Goal: Task Accomplishment & Management: Complete application form

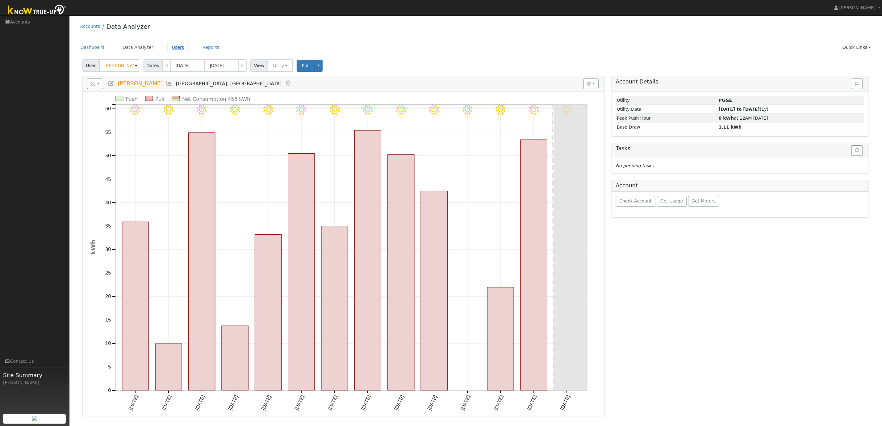
click at [176, 48] on link "Users" at bounding box center [178, 47] width 22 height 11
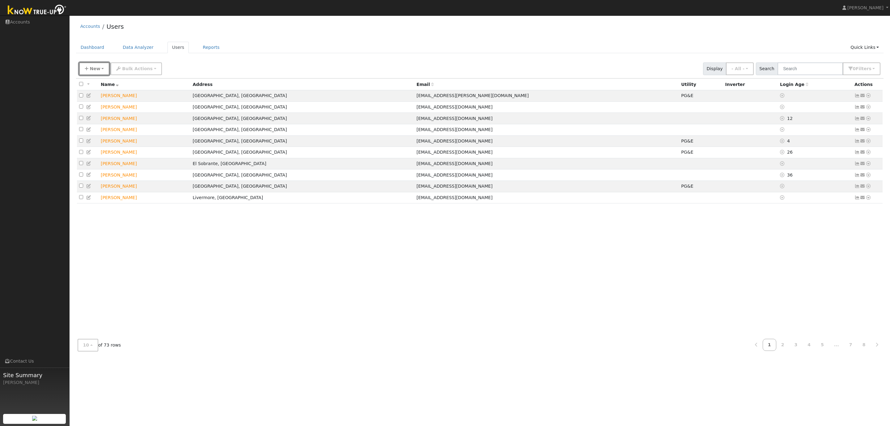
click at [90, 70] on span "New" at bounding box center [95, 68] width 11 height 5
click at [96, 82] on link "Quick Add" at bounding box center [104, 82] width 51 height 9
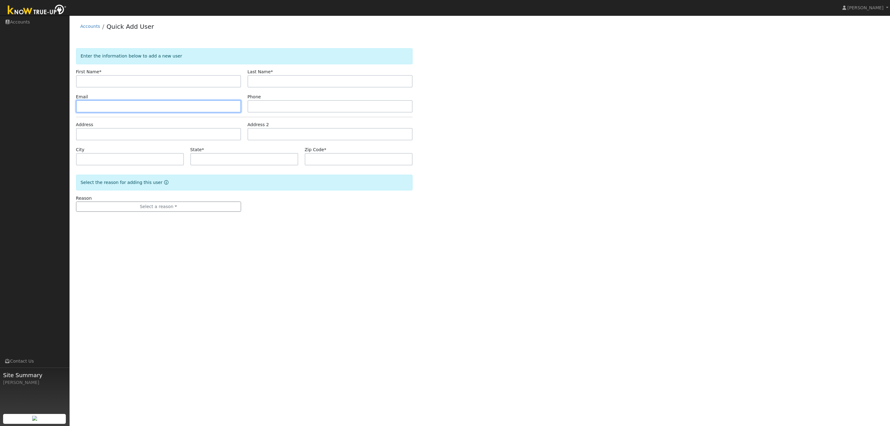
click at [101, 107] on input "text" at bounding box center [158, 106] width 165 height 12
paste input "[EMAIL_ADDRESS][DOMAIN_NAME]"
type input "[EMAIL_ADDRESS][DOMAIN_NAME]"
click at [276, 106] on input "text" at bounding box center [329, 106] width 165 height 12
paste input "5105659917"
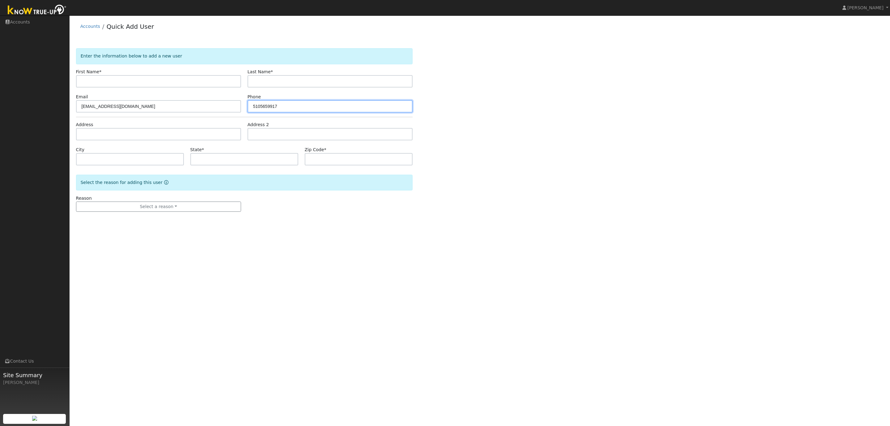
type input "5105659917"
click at [116, 81] on input "text" at bounding box center [158, 81] width 165 height 12
paste input "Raj Pande"
type input "Raj Pande"
click at [280, 81] on input "text" at bounding box center [329, 81] width 165 height 12
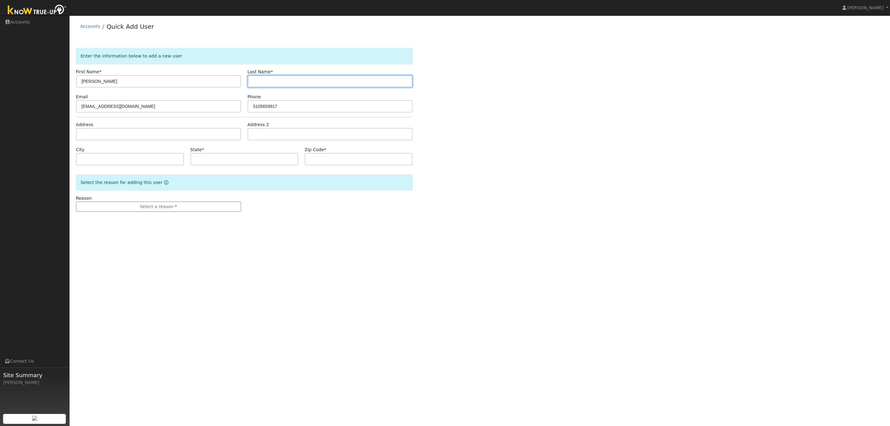
paste input "Raj Pande"
click at [260, 83] on input "Raj Pande" at bounding box center [329, 81] width 165 height 12
type input "Pande"
click at [137, 82] on input "Raj Pande" at bounding box center [158, 81] width 165 height 12
type input "Raj"
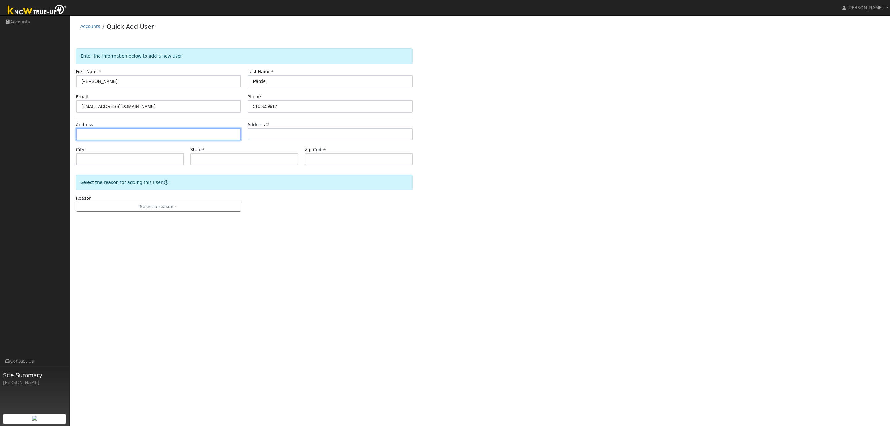
click at [97, 134] on input "text" at bounding box center [158, 134] width 165 height 12
paste input "3721 Selvante St, Pleasanton, CA 94566"
type input "3721 Selvante Street"
type input "Pleasanton"
type input "CA"
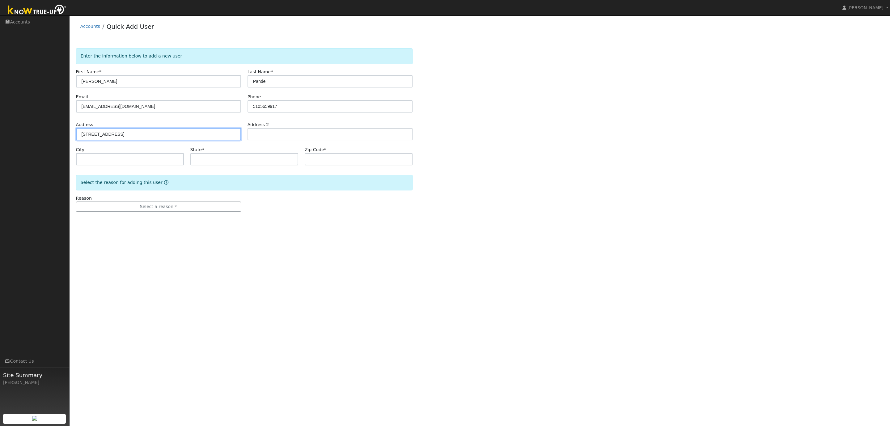
type input "94566"
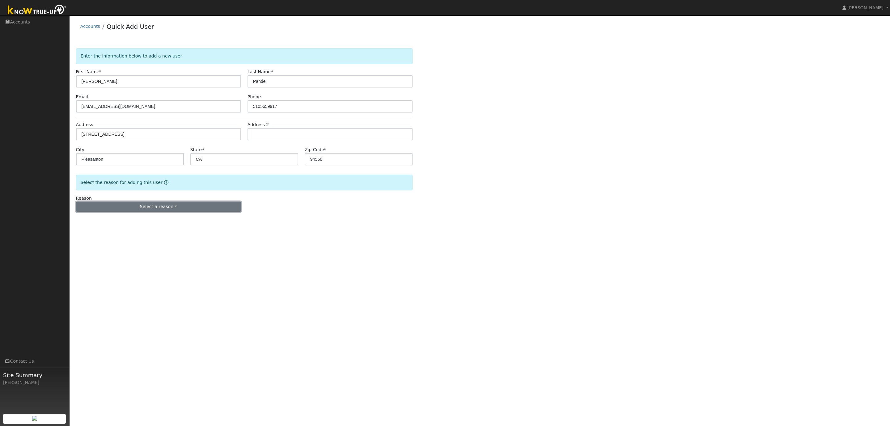
click at [156, 208] on button "Select a reason" at bounding box center [158, 206] width 165 height 11
click at [102, 221] on link "New lead" at bounding box center [110, 219] width 68 height 9
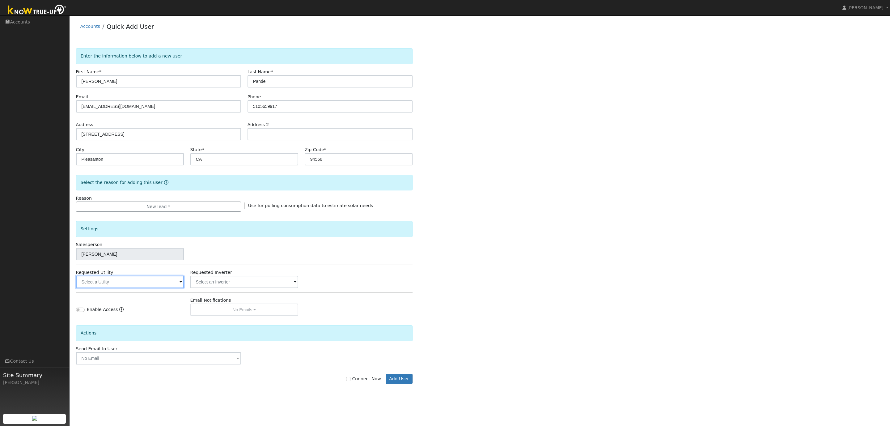
click at [134, 285] on input "text" at bounding box center [130, 282] width 108 height 12
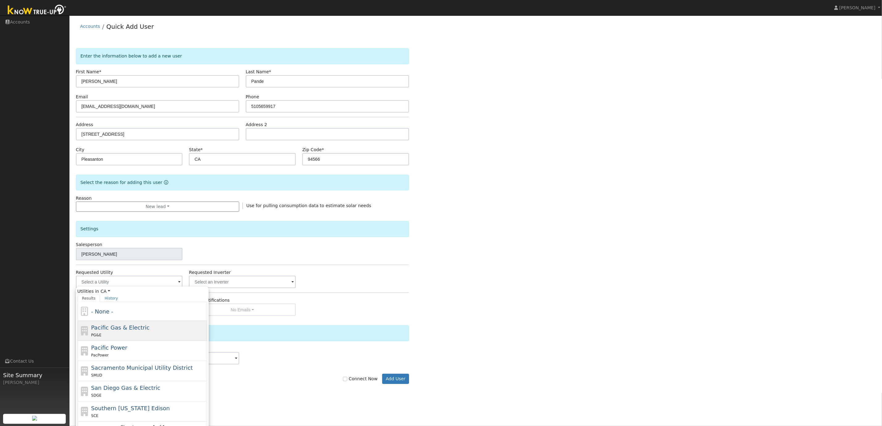
click at [107, 326] on span "Pacific Gas & Electric" at bounding box center [120, 327] width 58 height 6
type input "Pacific Gas & Electric"
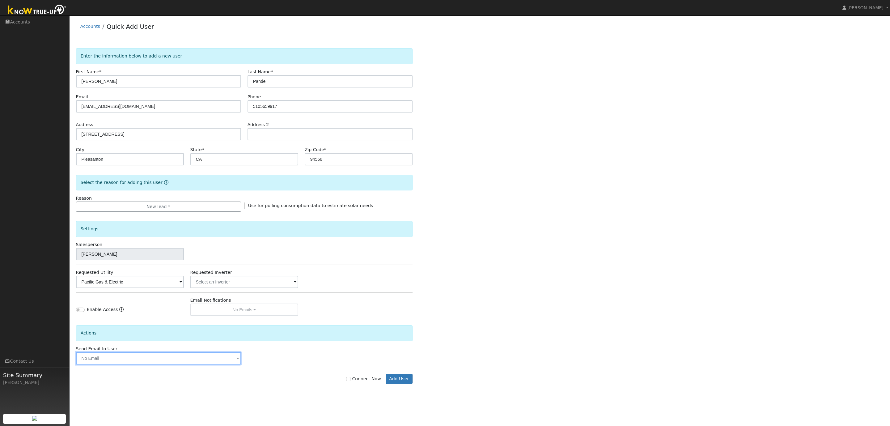
click at [205, 359] on input "text" at bounding box center [158, 358] width 165 height 12
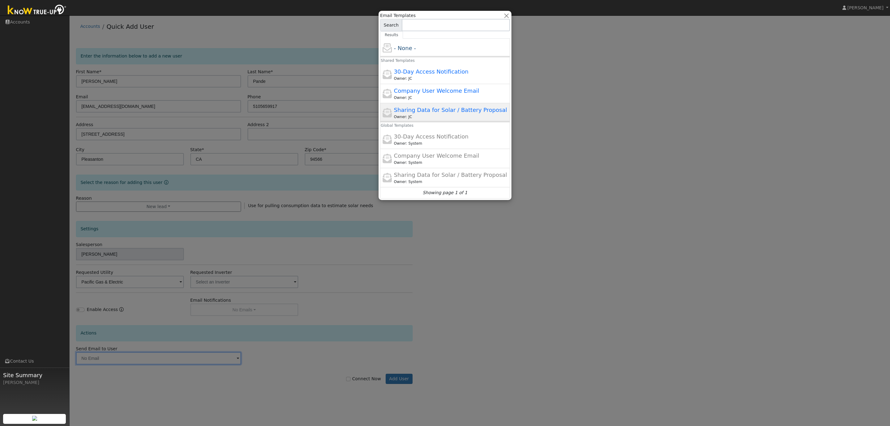
click at [419, 116] on div "Owner: JC" at bounding box center [451, 117] width 115 height 6
type input "Sharing Data for Solar / Battery Proposal"
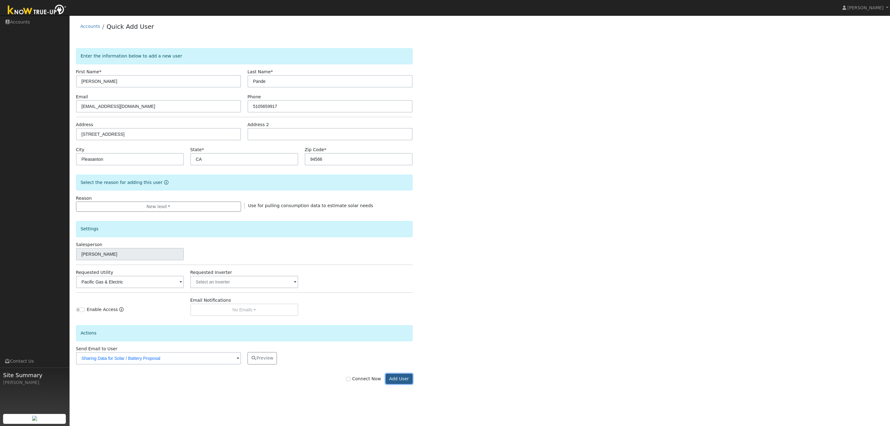
click at [402, 381] on button "Add User" at bounding box center [398, 378] width 27 height 11
